Goal: Book appointment/travel/reservation

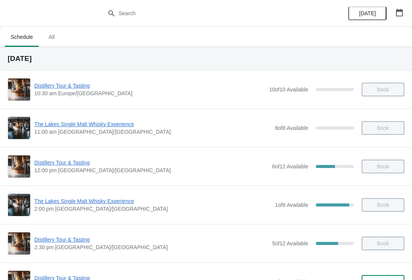
click at [56, 121] on span "The Lakes Single Malt Whisky Experience" at bounding box center [152, 125] width 237 height 8
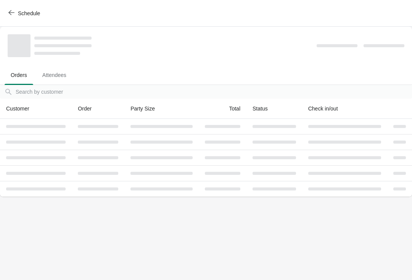
click at [4, 11] on button "Schedule" at bounding box center [25, 13] width 42 height 14
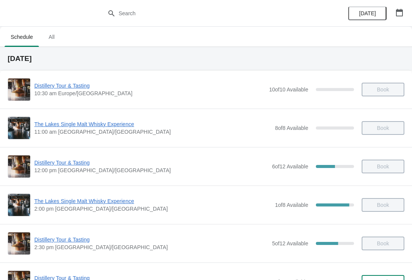
click at [56, 156] on div "Distillery Tour & Tasting 12:00 pm Europe/London 6 of 12 Available 50 % Book" at bounding box center [206, 166] width 397 height 23
click at [66, 162] on span "Distillery Tour & Tasting" at bounding box center [151, 163] width 234 height 8
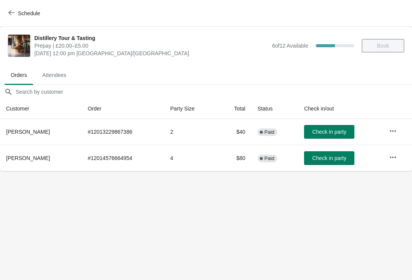
click at [325, 129] on span "Check in party" at bounding box center [329, 132] width 34 height 6
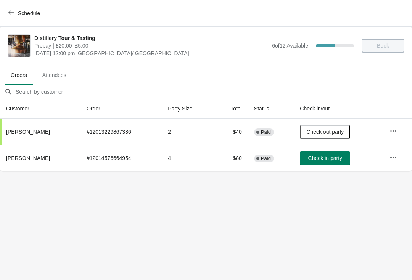
click at [324, 158] on span "Check in party" at bounding box center [325, 158] width 34 height 6
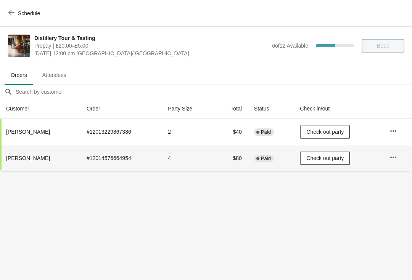
click at [14, 11] on icon "button" at bounding box center [11, 13] width 6 height 6
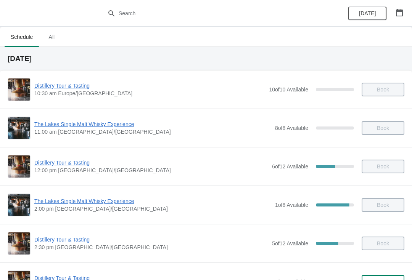
click at [95, 203] on span "The Lakes Single Malt Whisky Experience" at bounding box center [152, 202] width 237 height 8
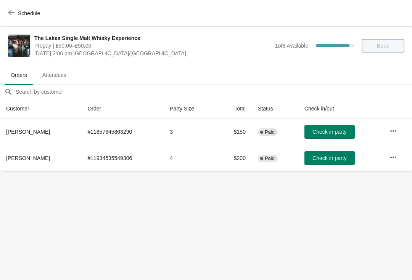
click at [329, 137] on button "Check in party" at bounding box center [329, 132] width 50 height 14
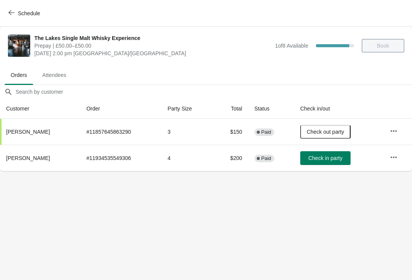
click at [328, 161] on span "Check in party" at bounding box center [325, 158] width 34 height 6
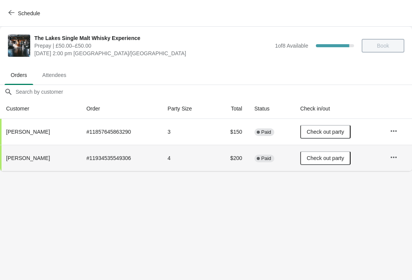
click at [13, 11] on icon "button" at bounding box center [11, 13] width 6 height 6
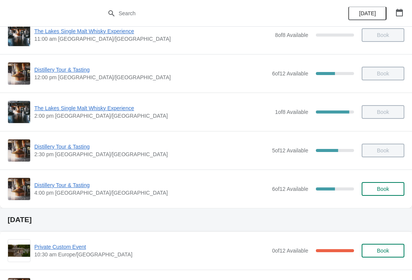
scroll to position [95, 0]
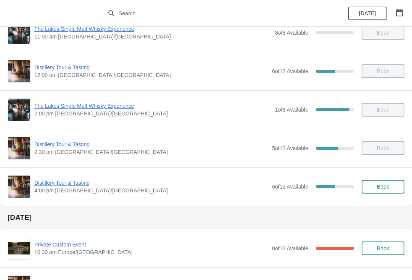
click at [52, 141] on span "Distillery Tour & Tasting" at bounding box center [151, 145] width 234 height 8
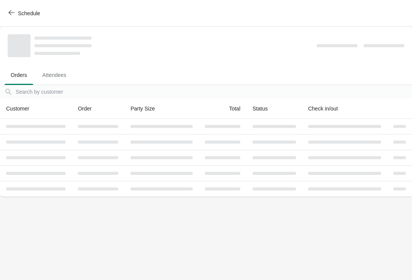
scroll to position [0, 0]
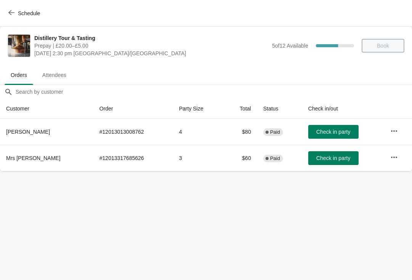
click at [329, 129] on span "Check in party" at bounding box center [333, 132] width 34 height 6
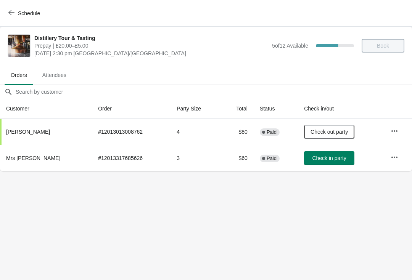
click at [316, 156] on span "Check in party" at bounding box center [329, 158] width 34 height 6
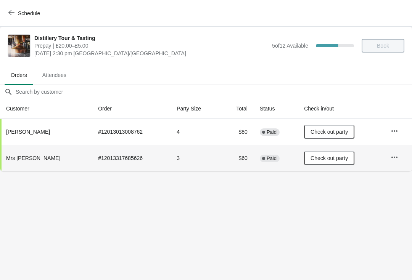
click at [12, 9] on button "Schedule" at bounding box center [25, 13] width 42 height 14
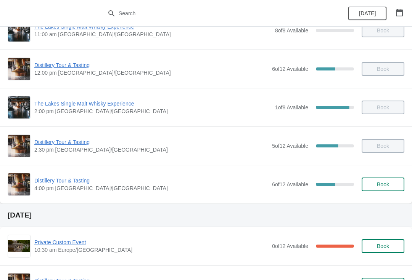
scroll to position [118, 0]
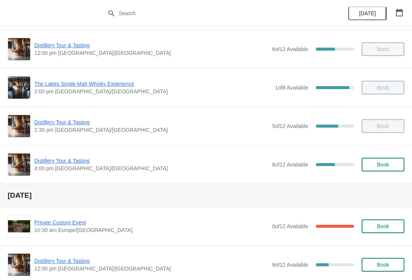
click at [62, 163] on span "Distillery Tour & Tasting" at bounding box center [151, 161] width 234 height 8
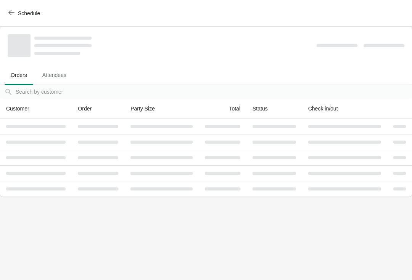
scroll to position [0, 0]
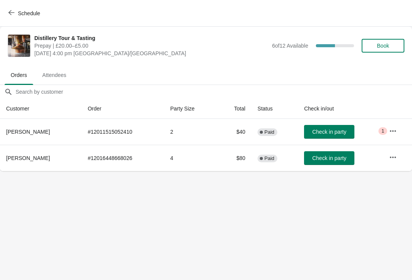
click at [329, 159] on span "Check in party" at bounding box center [329, 158] width 34 height 6
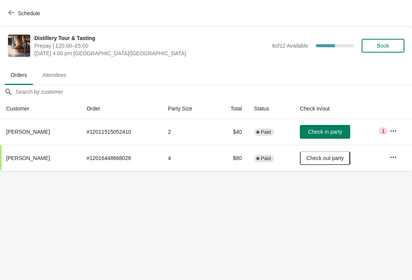
click at [329, 135] on span "Check in party" at bounding box center [325, 132] width 34 height 6
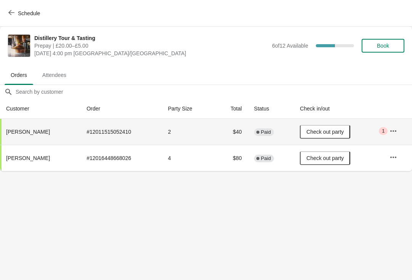
click at [11, 12] on icon "button" at bounding box center [11, 13] width 6 height 6
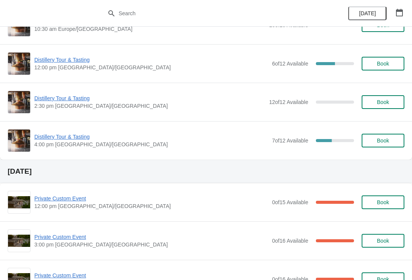
scroll to position [536, 0]
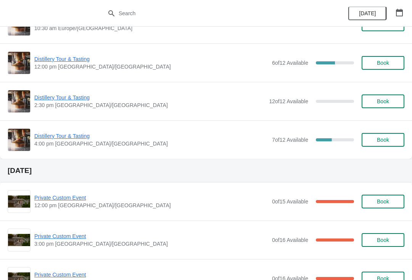
click at [57, 138] on span "Distillery Tour & Tasting" at bounding box center [151, 136] width 234 height 8
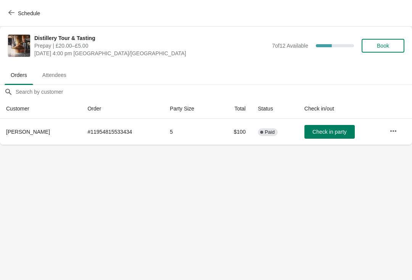
click at [13, 10] on icon "button" at bounding box center [11, 13] width 6 height 6
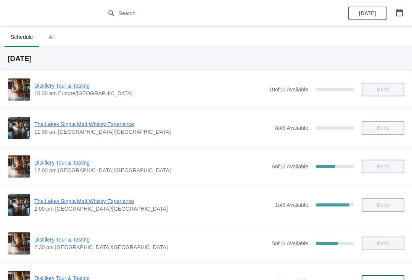
click at [397, 11] on icon "button" at bounding box center [399, 13] width 7 height 8
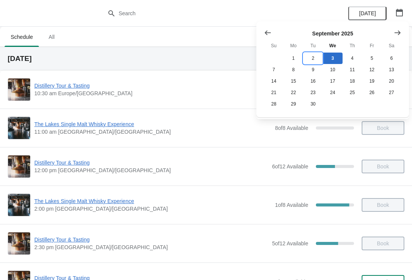
click at [315, 59] on button "2" at bounding box center [312, 58] width 19 height 11
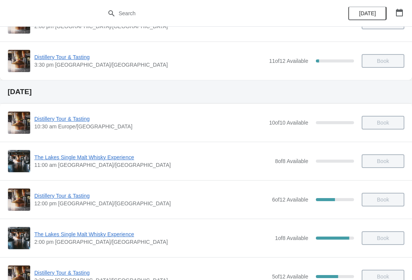
scroll to position [143, 0]
